Goal: Check status

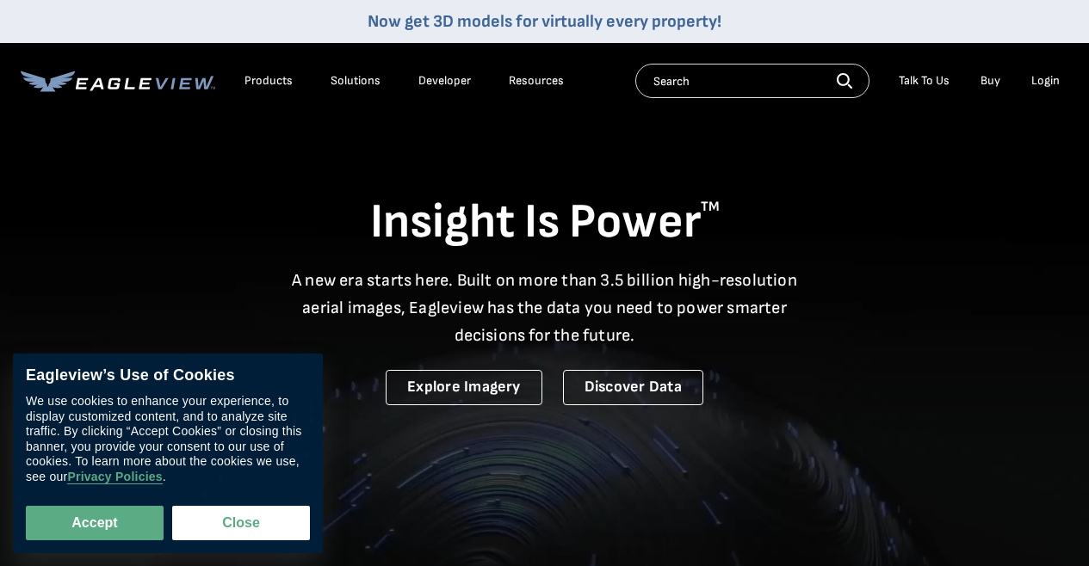
click at [1036, 73] on div "Login" at bounding box center [1045, 80] width 28 height 15
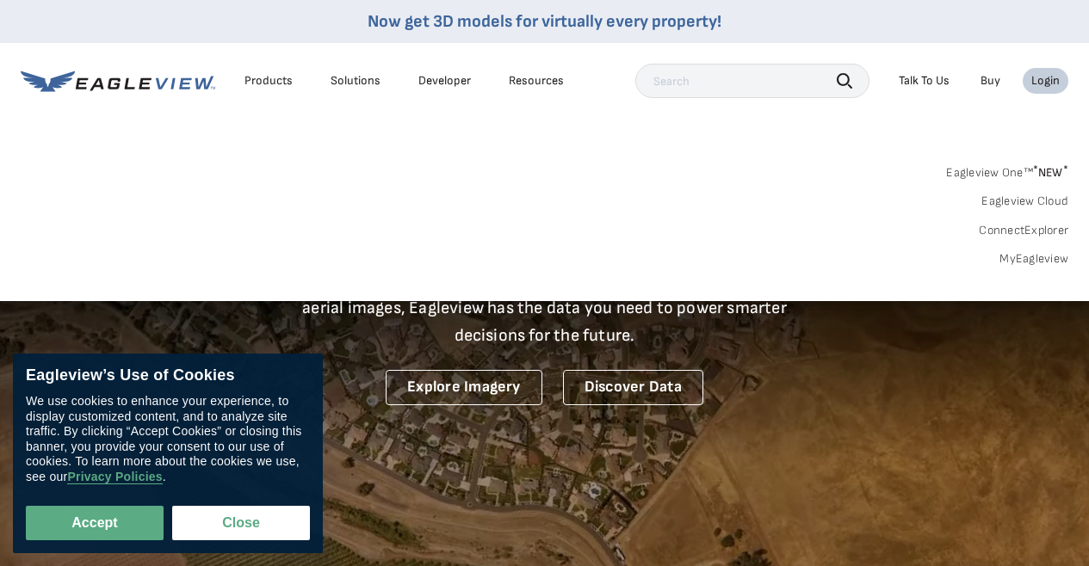
click at [1041, 81] on div "Login" at bounding box center [1045, 80] width 28 height 15
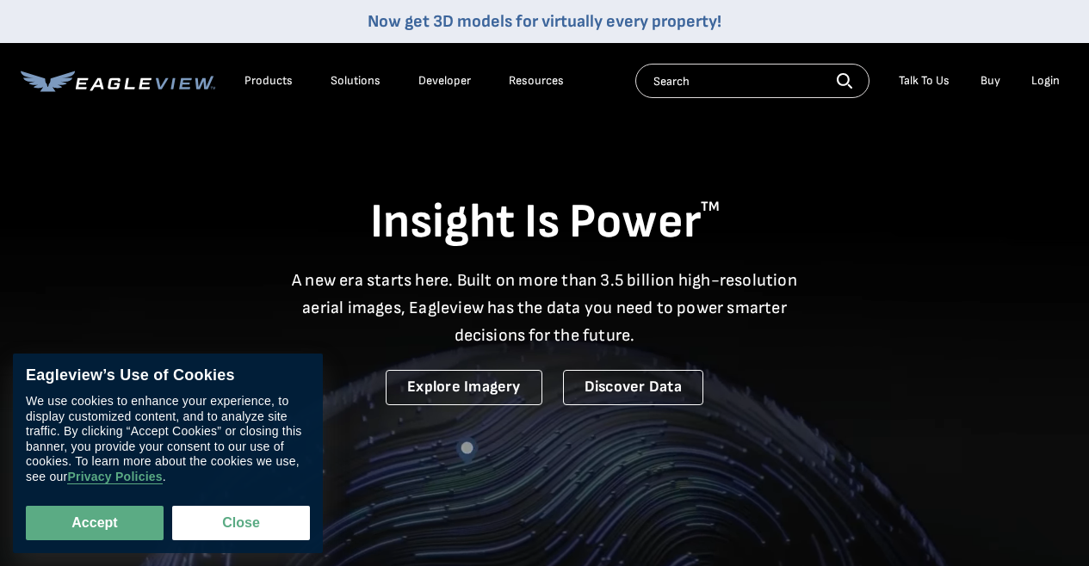
click at [1060, 80] on li "Login" at bounding box center [1046, 81] width 46 height 26
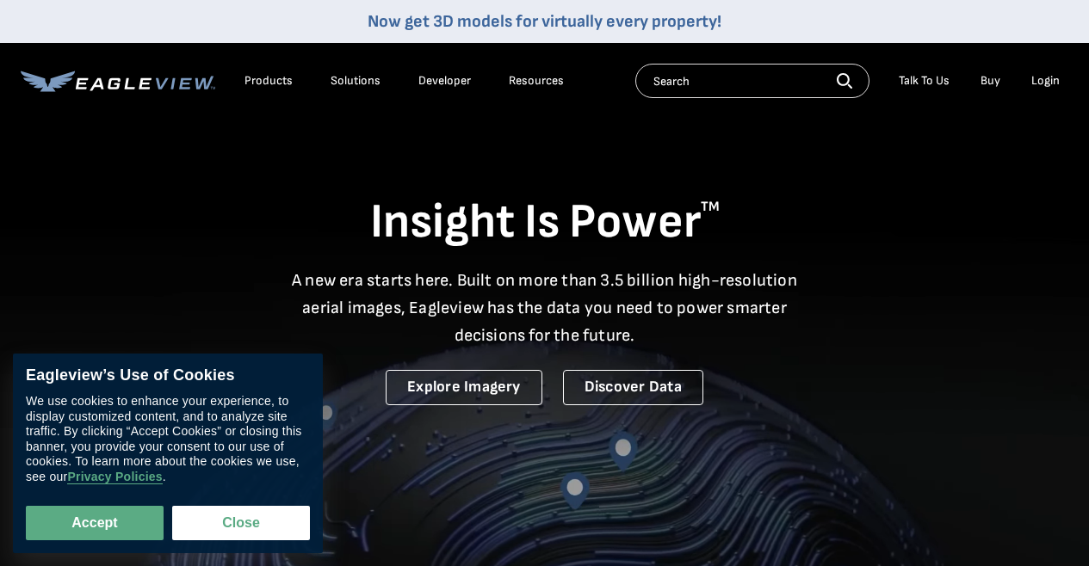
click at [1048, 79] on div "Login" at bounding box center [1045, 80] width 28 height 15
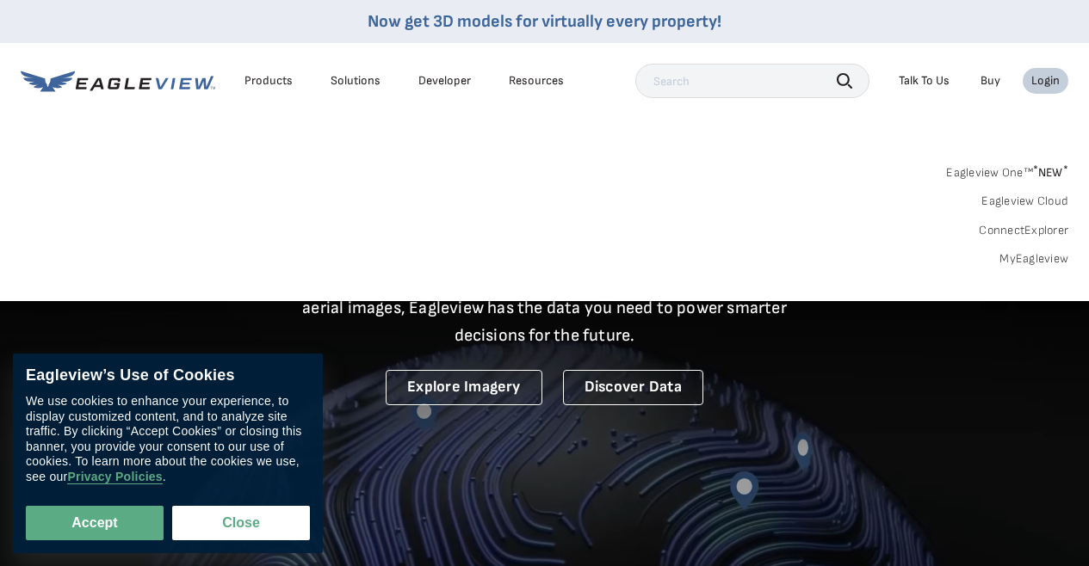
click at [1025, 262] on link "MyEagleview" at bounding box center [1033, 258] width 69 height 15
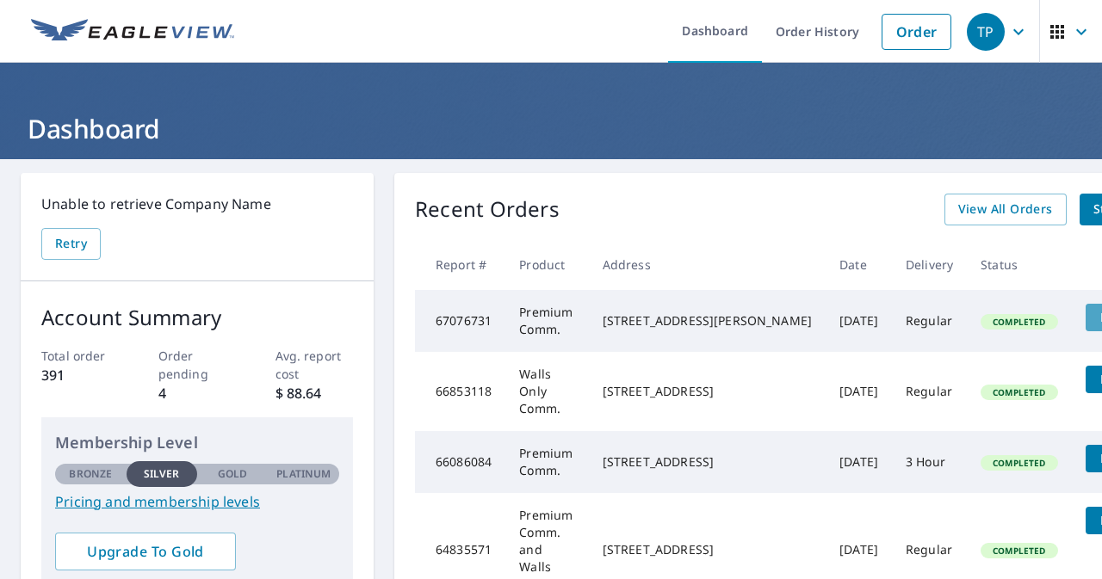
click at [1096, 317] on span "Details" at bounding box center [1122, 317] width 52 height 16
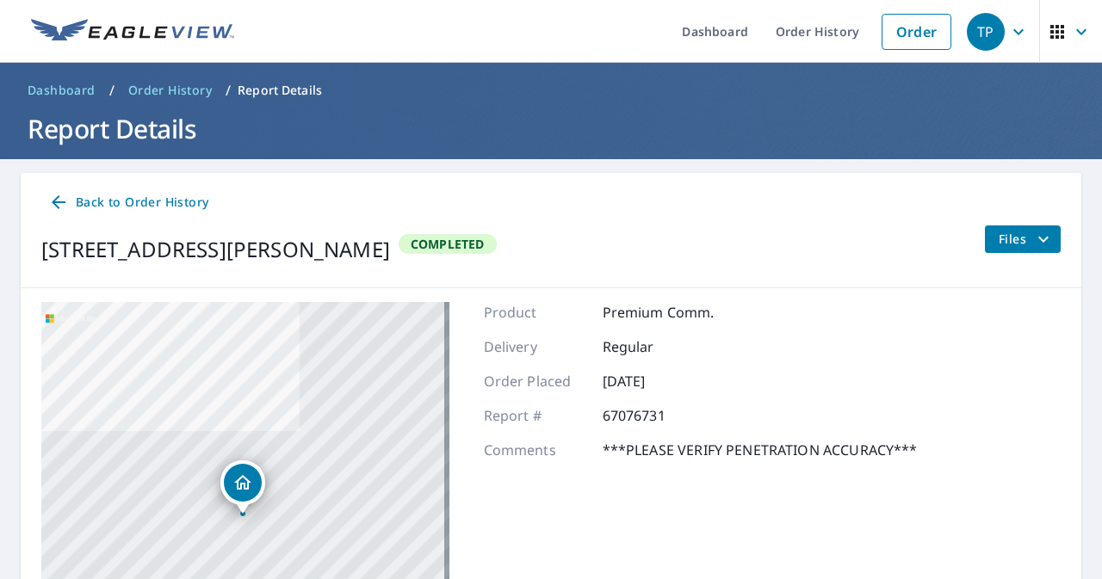
click at [130, 201] on span "Back to Order History" at bounding box center [128, 203] width 160 height 22
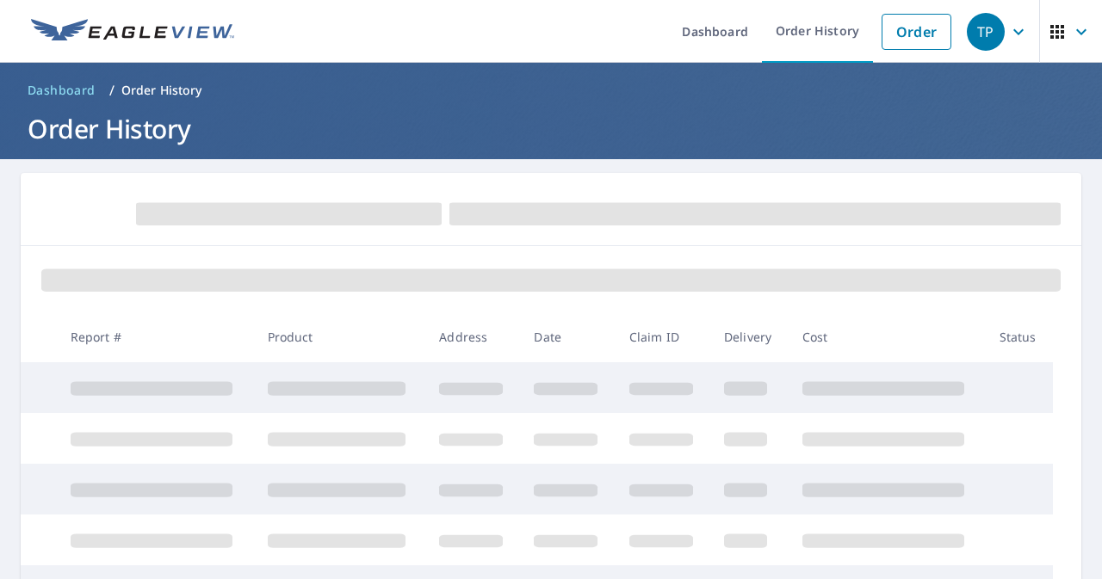
click at [986, 30] on div "TP" at bounding box center [986, 32] width 38 height 38
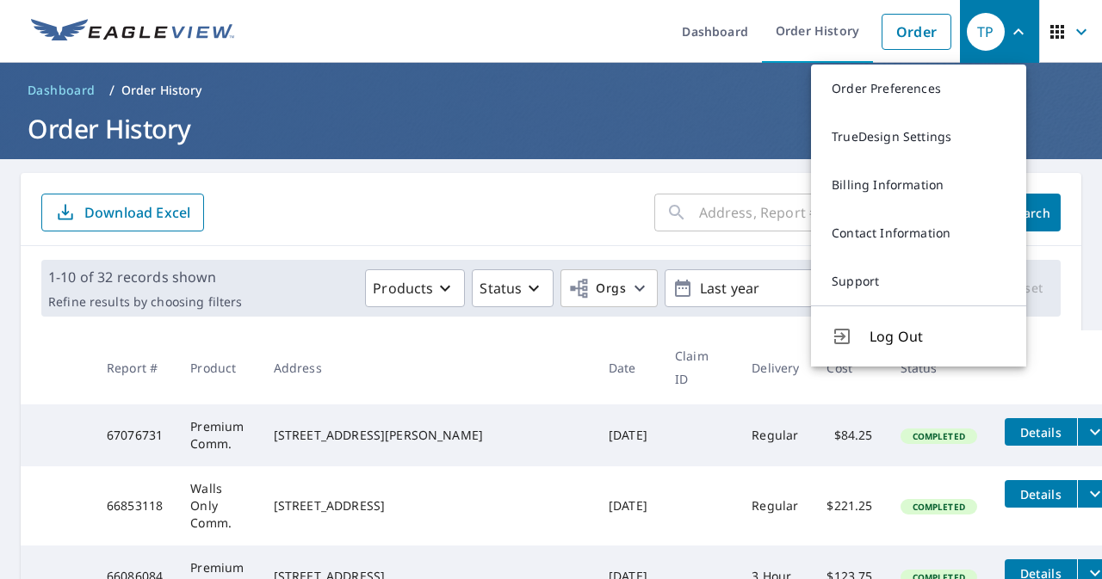
click at [342, 343] on th "Address" at bounding box center [427, 368] width 335 height 74
